Goal: Transaction & Acquisition: Download file/media

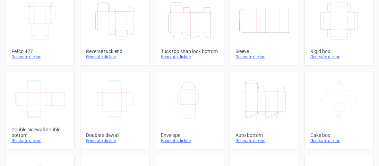
scroll to position [56, 0]
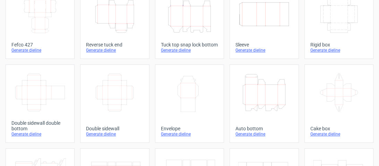
click at [243, 137] on div "Generate dieline" at bounding box center [264, 135] width 57 height 6
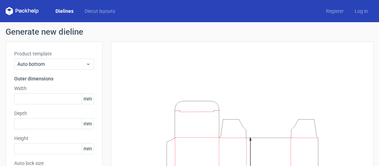
click at [65, 92] on div "Width mm" at bounding box center [54, 94] width 80 height 19
click at [65, 97] on input "text" at bounding box center [54, 98] width 80 height 11
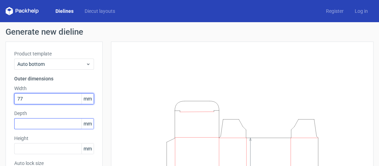
type input "77"
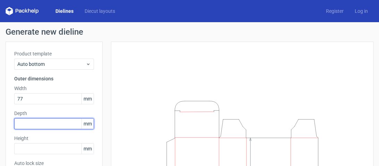
click at [67, 124] on input "text" at bounding box center [54, 123] width 80 height 11
type input "39"
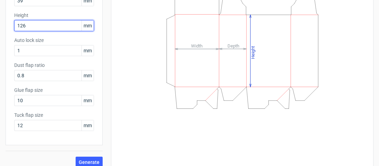
scroll to position [130, 0]
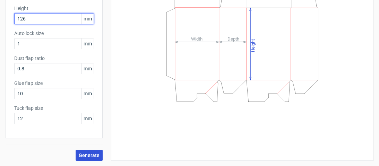
type input "126"
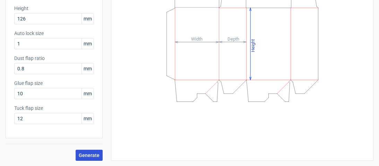
click at [84, 151] on button "Generate" at bounding box center [89, 155] width 27 height 11
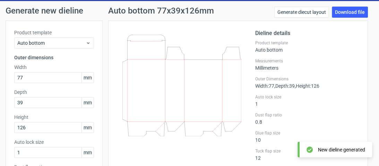
scroll to position [19, 0]
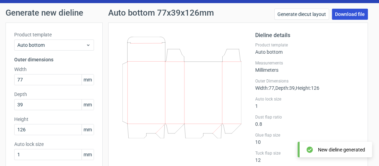
click at [336, 16] on link "Download file" at bounding box center [350, 14] width 36 height 11
